Goal: Task Accomplishment & Management: Manage account settings

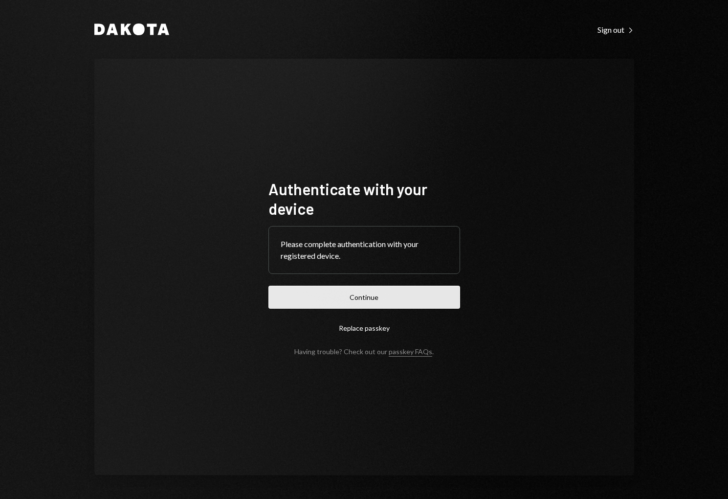
click at [366, 297] on button "Continue" at bounding box center [364, 297] width 192 height 23
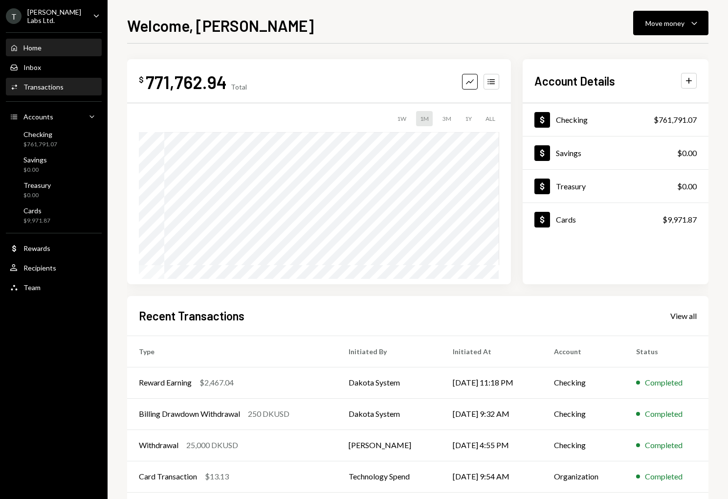
click at [47, 88] on div "Transactions" at bounding box center [43, 87] width 40 height 8
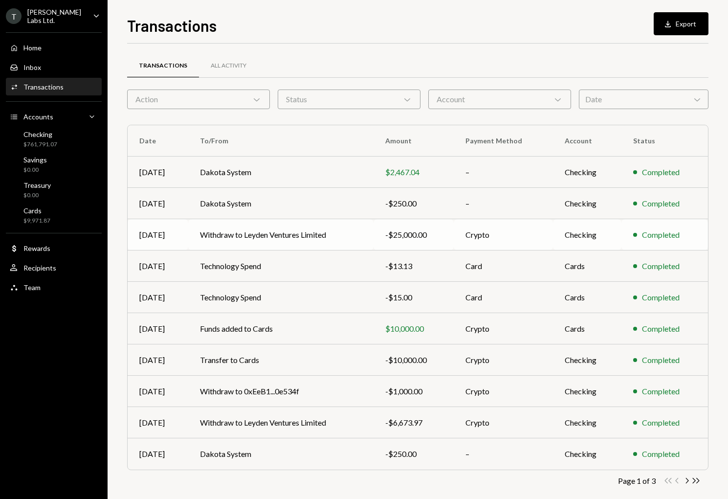
scroll to position [12, 0]
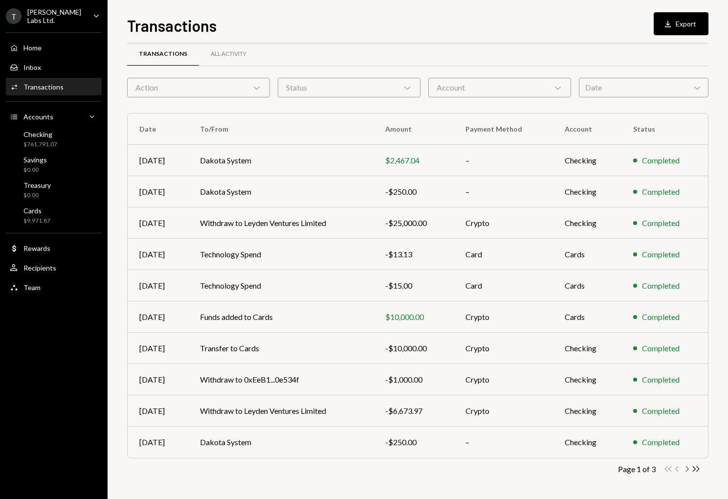
click at [688, 468] on icon "Chevron Right" at bounding box center [686, 468] width 9 height 9
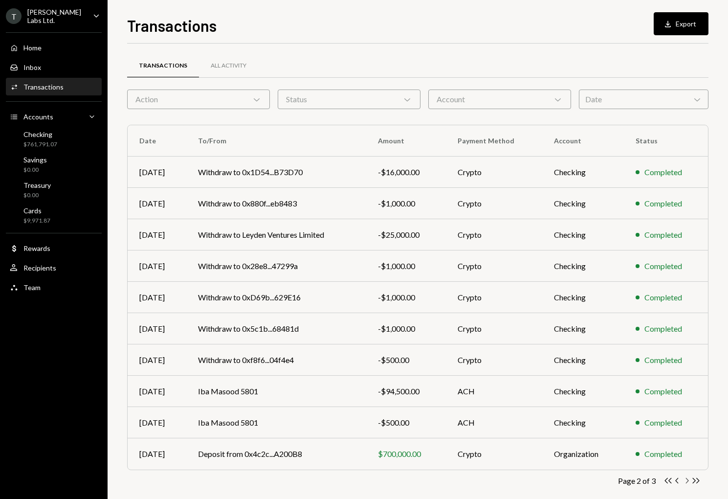
click at [688, 480] on icon "button" at bounding box center [687, 480] width 3 height 5
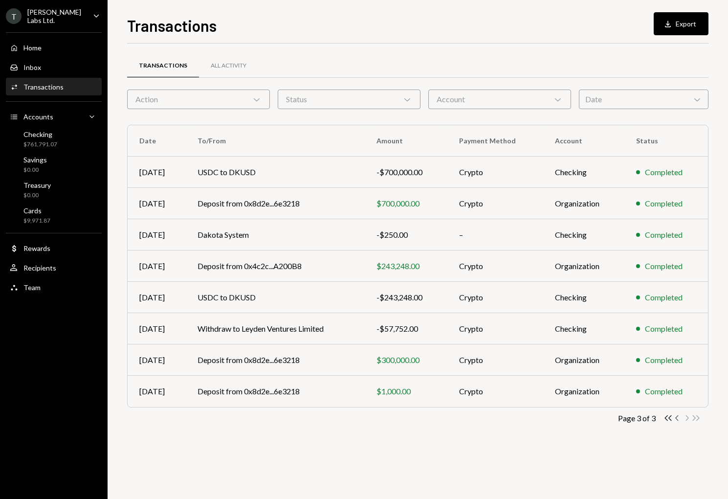
click at [678, 418] on icon "Chevron Left" at bounding box center [677, 417] width 9 height 9
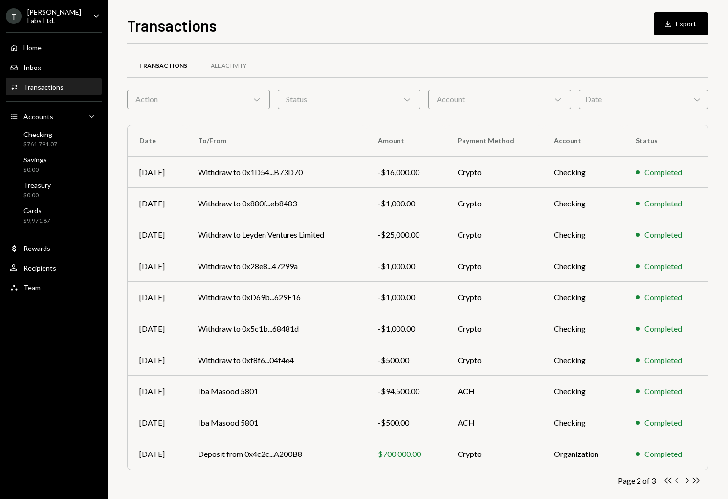
click at [676, 479] on icon "Chevron Left" at bounding box center [677, 480] width 9 height 9
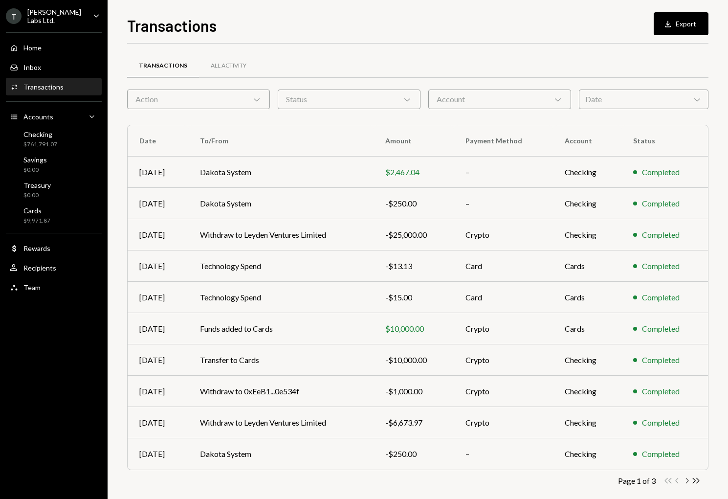
click at [688, 480] on icon "Chevron Right" at bounding box center [686, 480] width 9 height 9
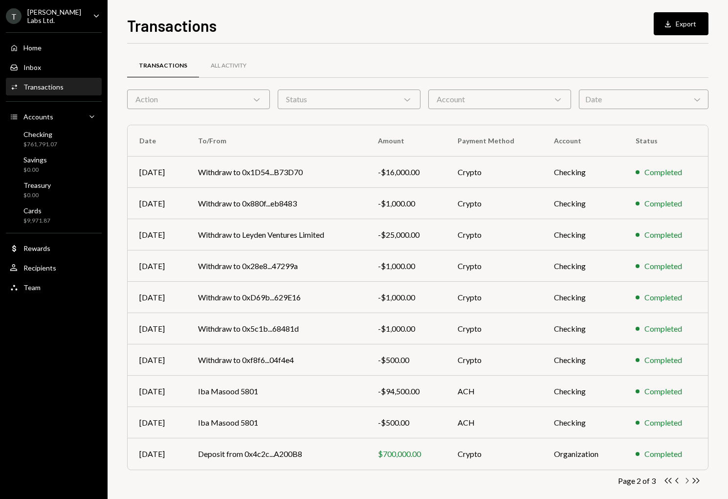
click at [688, 480] on icon "Chevron Right" at bounding box center [686, 480] width 9 height 9
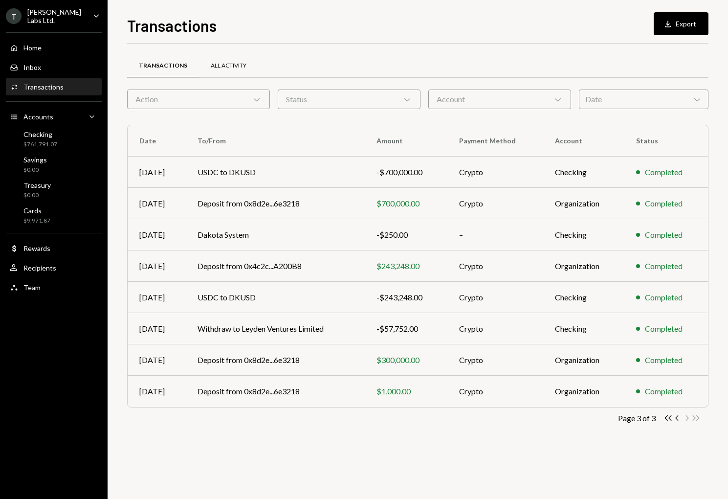
click at [228, 69] on div "All Activity" at bounding box center [229, 66] width 36 height 8
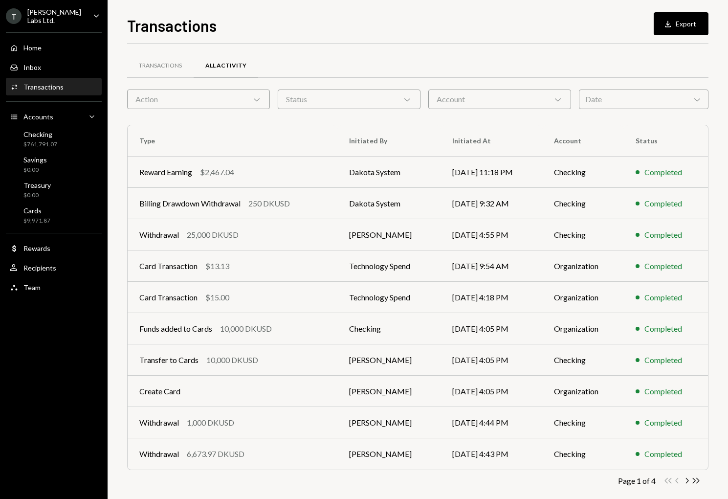
click at [250, 103] on div "Action Chevron Down" at bounding box center [198, 99] width 143 height 20
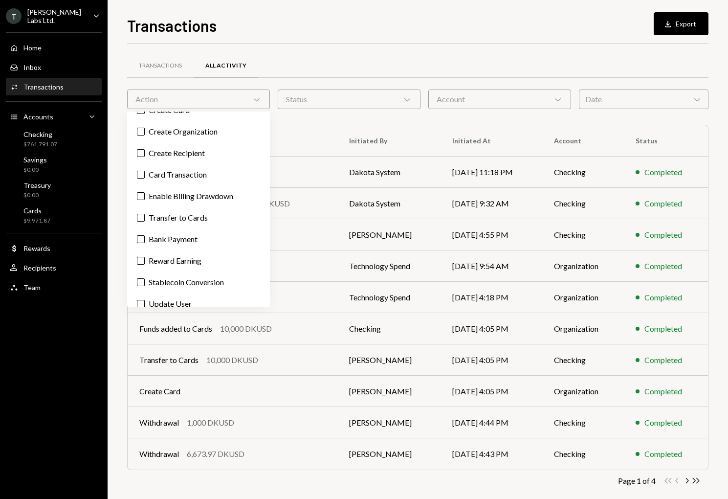
scroll to position [153, 0]
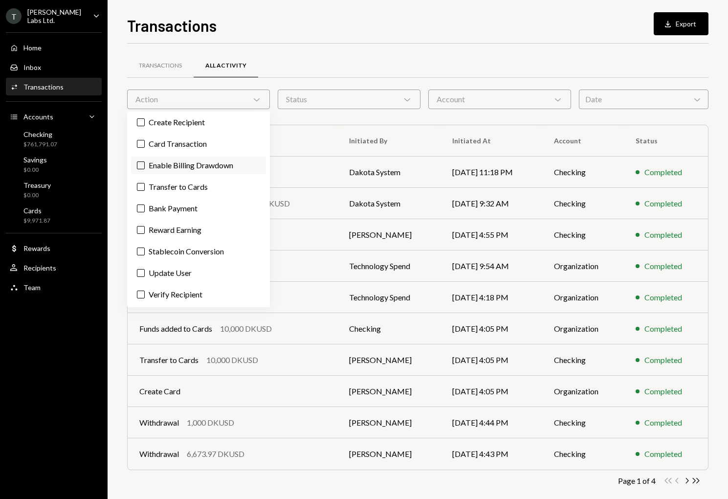
click at [211, 163] on label "Enable Billing Drawdown" at bounding box center [198, 165] width 135 height 18
click at [145, 163] on button "Enable Billing Drawdown" at bounding box center [141, 165] width 8 height 8
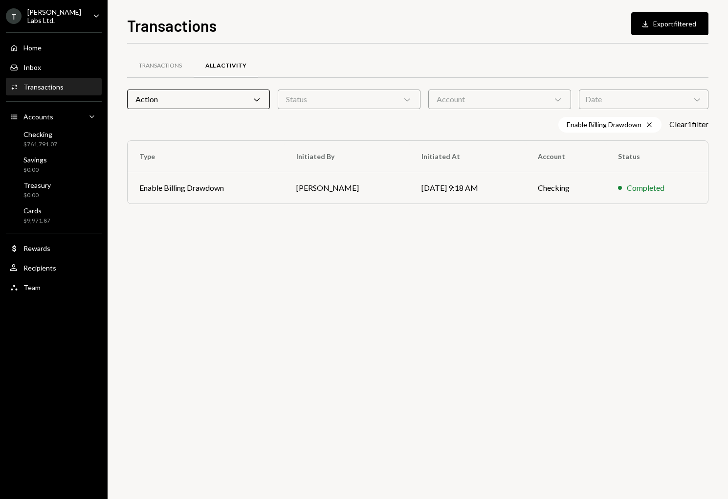
click at [410, 41] on div "Transactions Download Export filtered Transactions All Activity Action Chevron …" at bounding box center [417, 256] width 581 height 485
click at [238, 194] on td "Enable Billing Drawdown" at bounding box center [206, 187] width 157 height 31
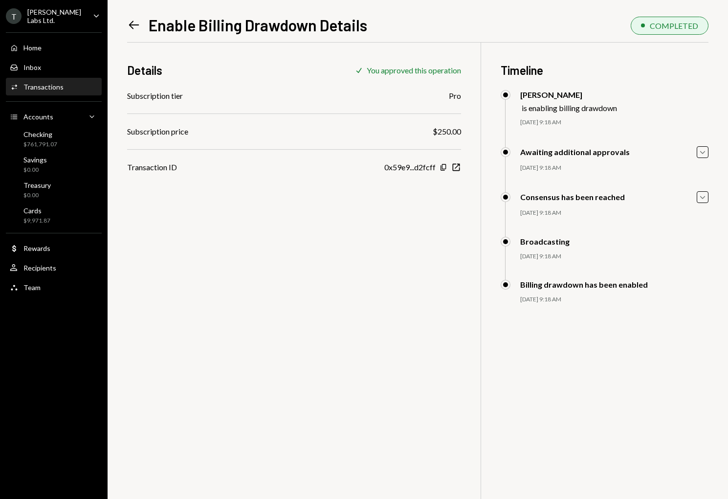
click at [406, 169] on div "0x59e9...d2fcff" at bounding box center [409, 167] width 51 height 12
click at [456, 168] on icon "New Window" at bounding box center [456, 167] width 10 height 10
